Goal: Information Seeking & Learning: Learn about a topic

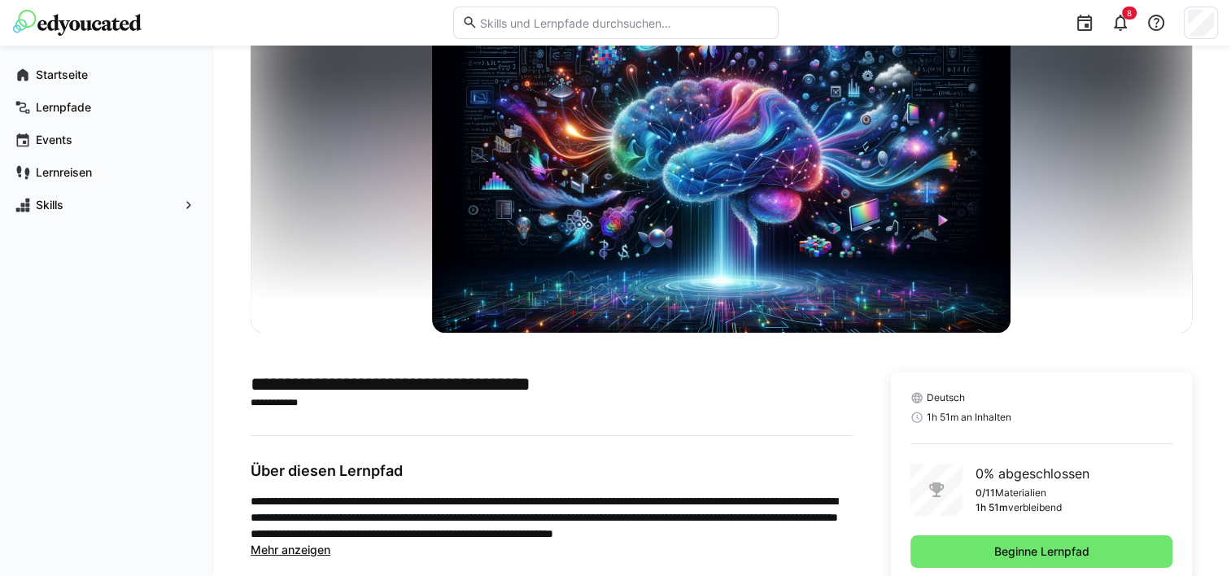
scroll to position [94, 0]
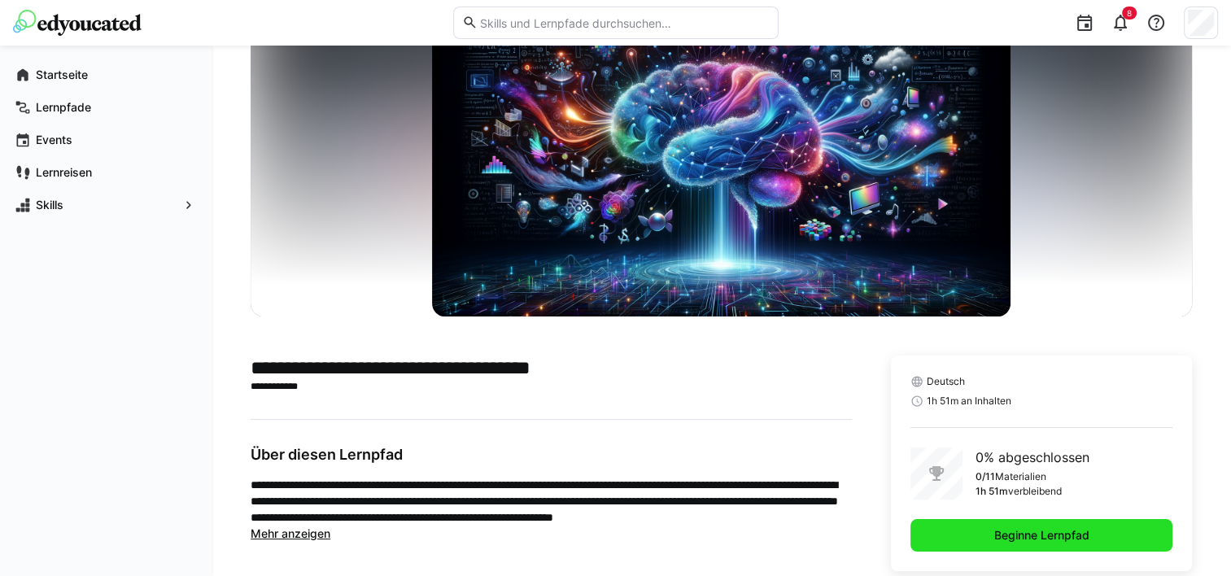
click at [1048, 542] on span "Beginne Lernpfad" at bounding box center [1041, 535] width 100 height 16
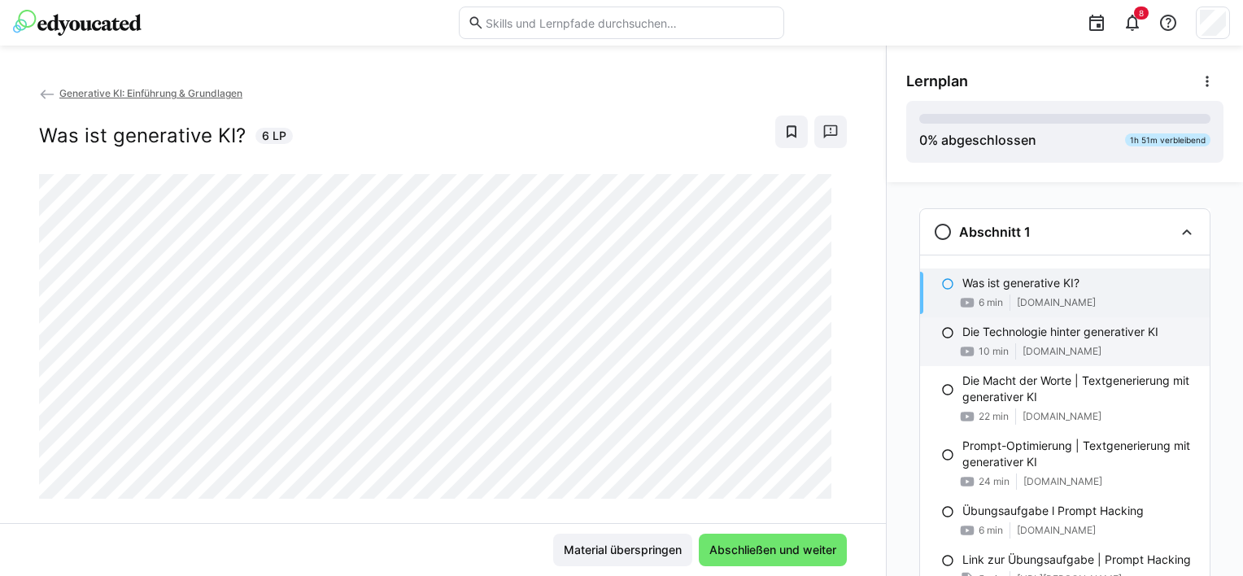
click at [1074, 327] on p "Die Technologie hinter generativer KI" at bounding box center [1060, 332] width 196 height 16
click at [982, 289] on p "Was ist generative KI?" at bounding box center [1020, 283] width 117 height 16
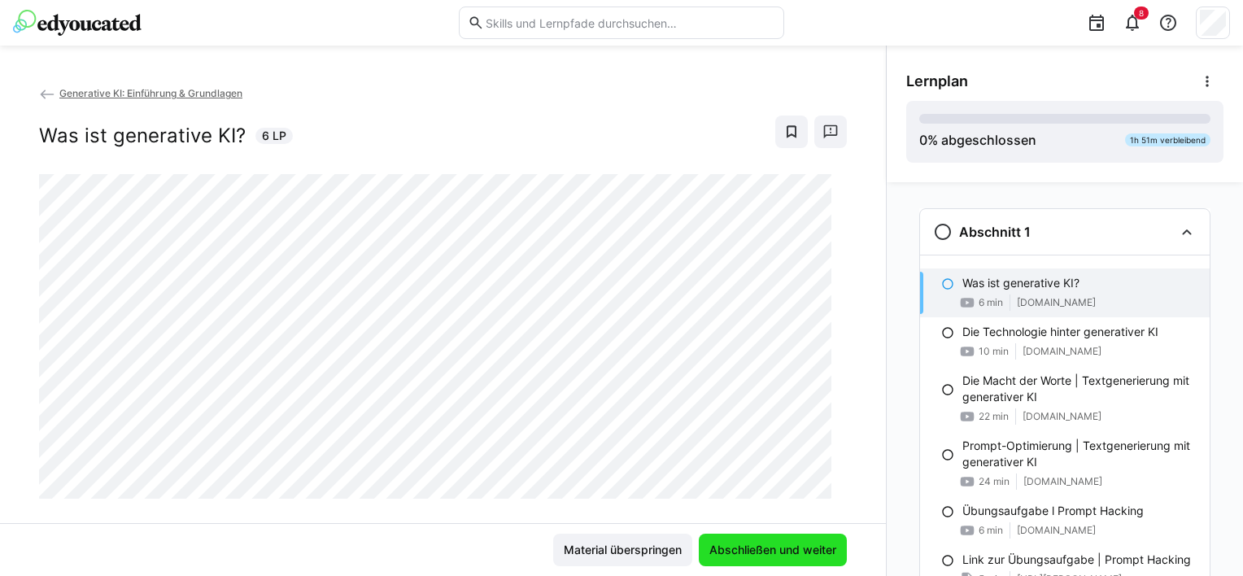
click at [793, 544] on span "Abschließen und weiter" at bounding box center [773, 550] width 132 height 16
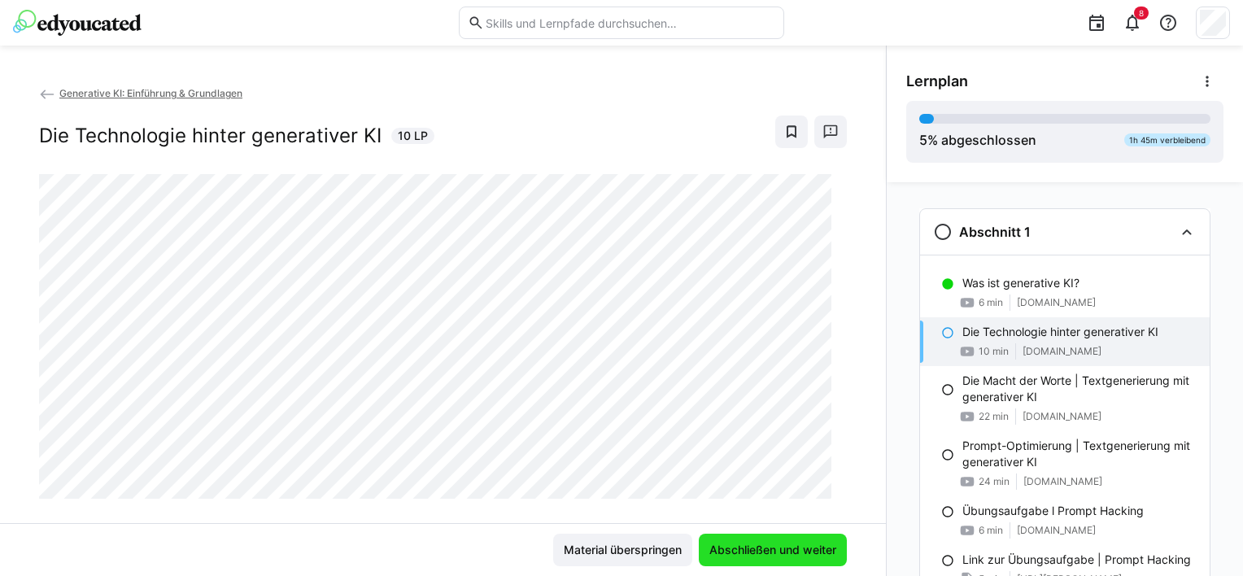
click at [738, 542] on span "Abschließen und weiter" at bounding box center [773, 550] width 132 height 16
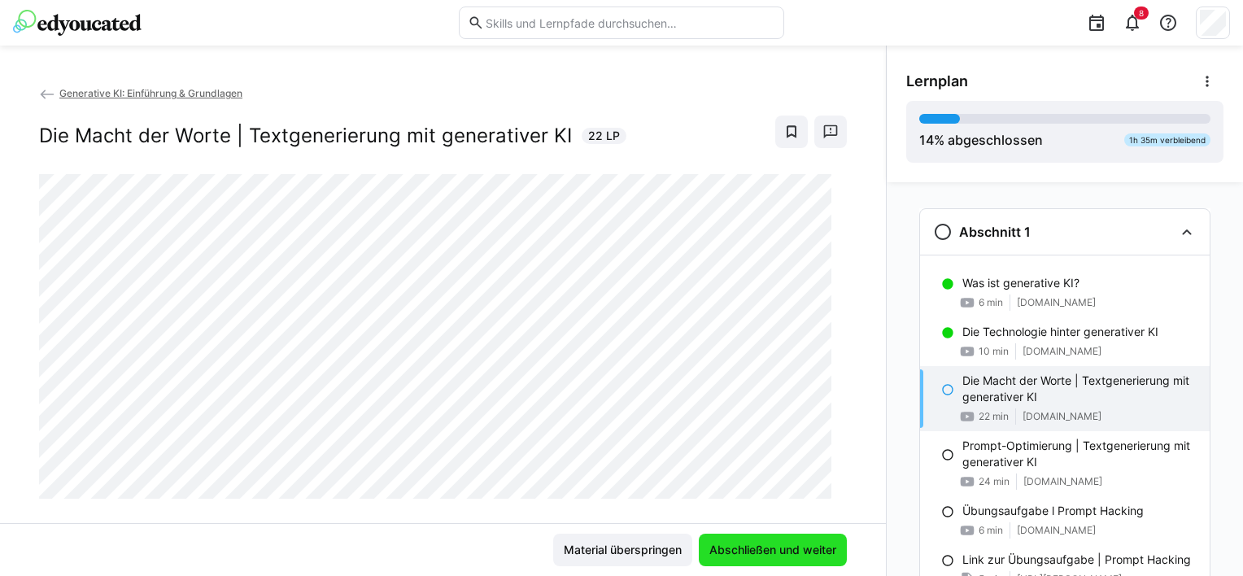
click at [821, 548] on span "Abschließen und weiter" at bounding box center [773, 550] width 132 height 16
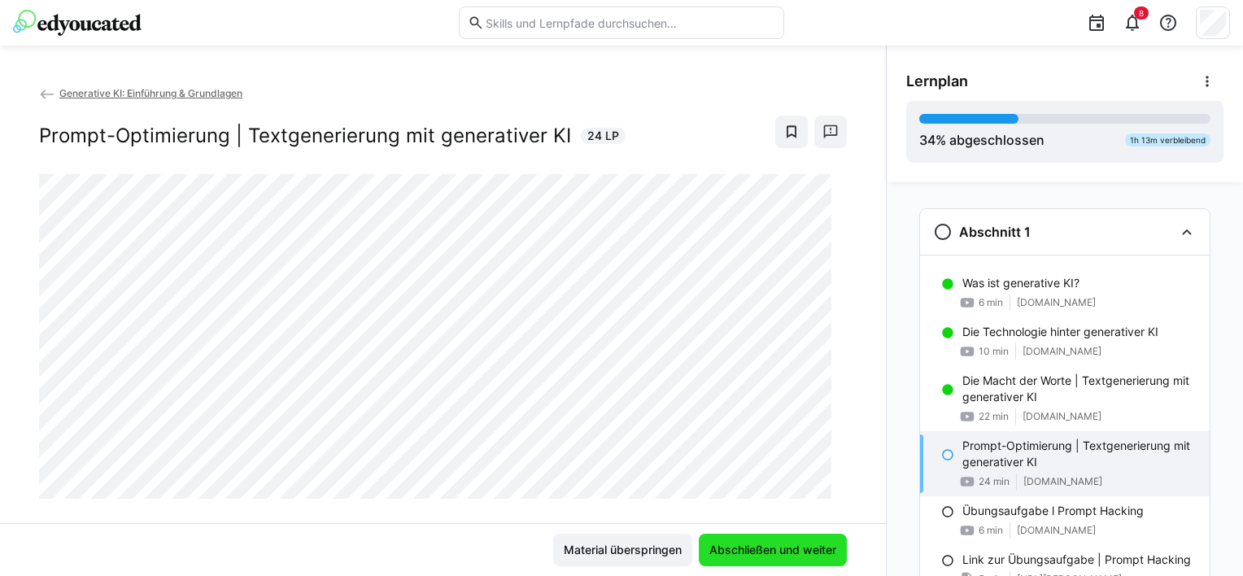
click at [823, 550] on span "Abschließen und weiter" at bounding box center [773, 550] width 132 height 16
